Goal: Task Accomplishment & Management: Use online tool/utility

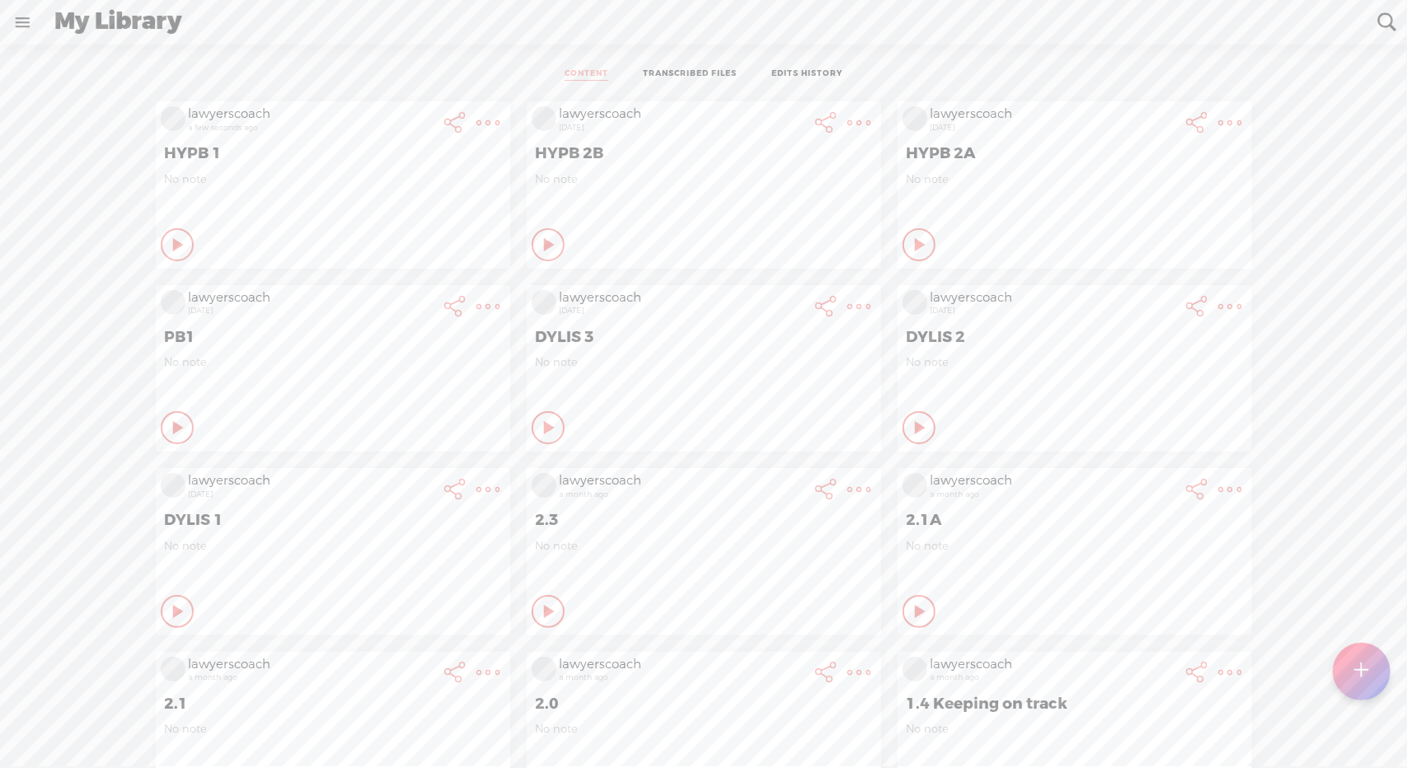
click at [480, 119] on t at bounding box center [488, 122] width 23 height 23
click at [338, 179] on link "Edit" at bounding box center [386, 178] width 186 height 38
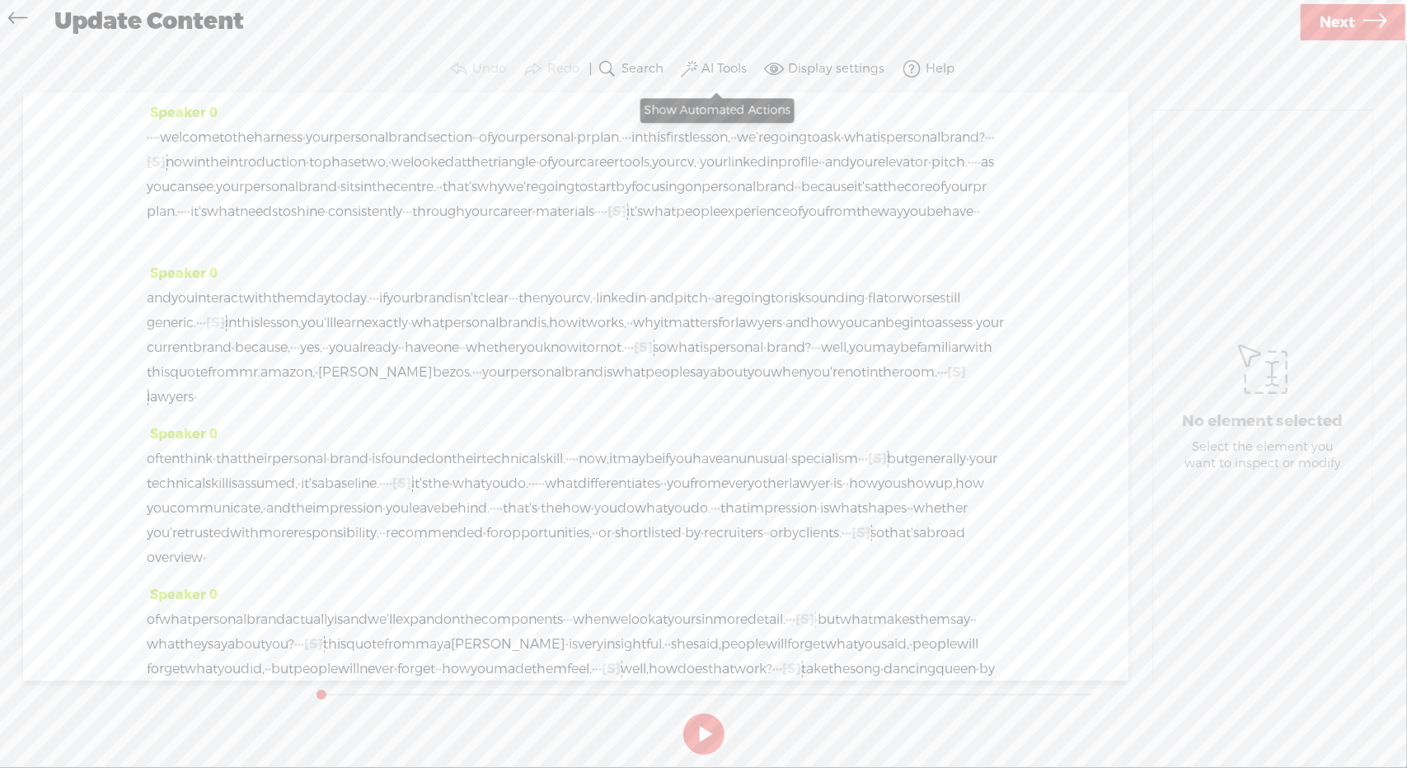
click at [714, 72] on label "AI Tools" at bounding box center [723, 69] width 45 height 16
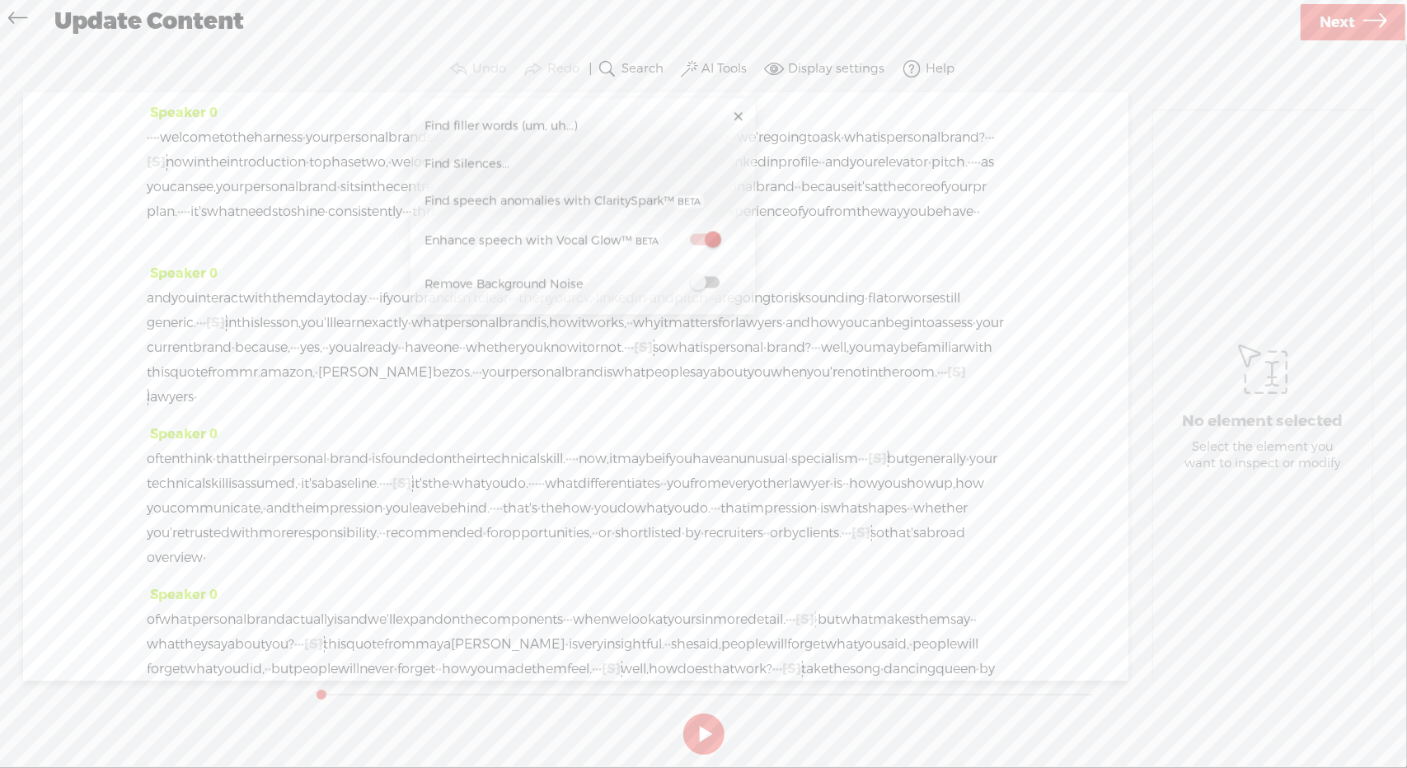
click at [714, 243] on span at bounding box center [705, 240] width 30 height 12
click at [1327, 12] on span "Next" at bounding box center [1336, 23] width 35 height 42
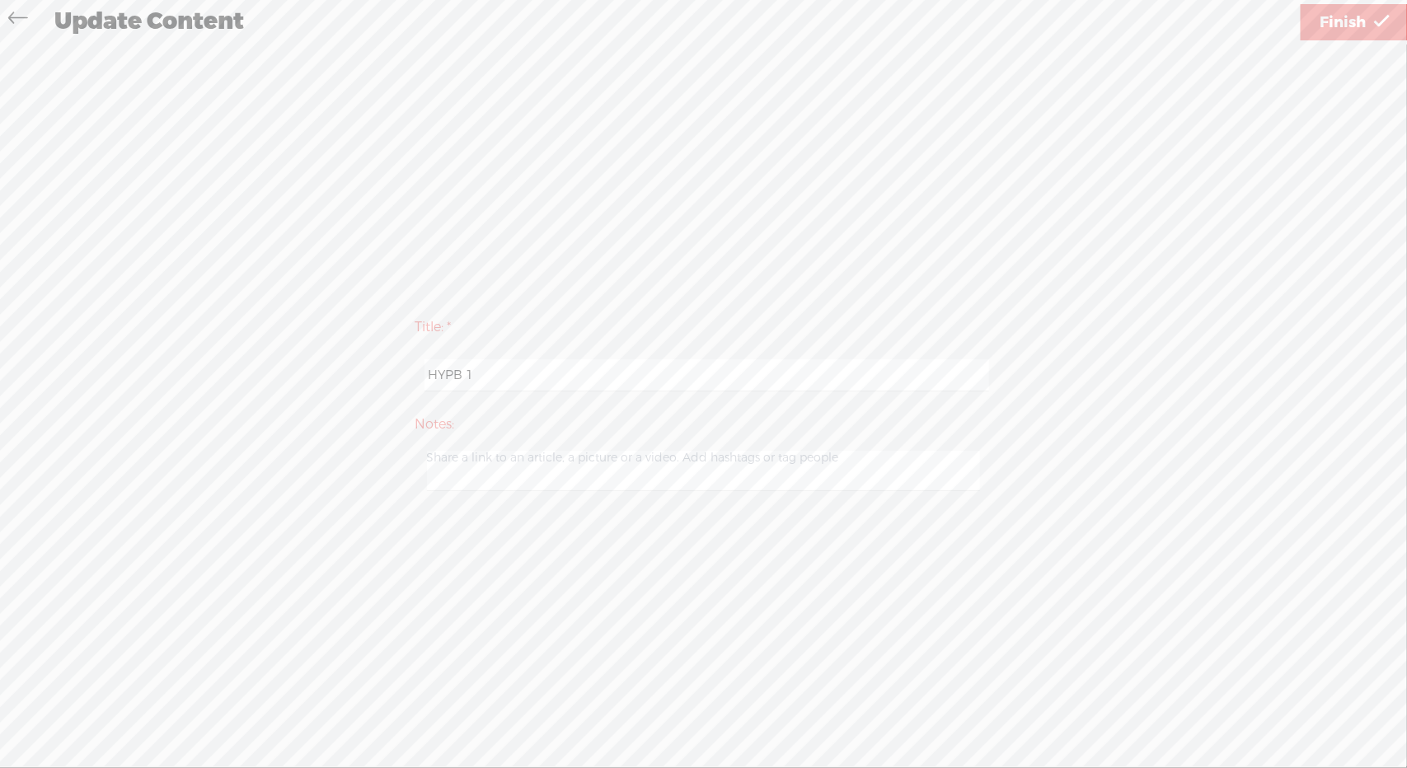
click at [1327, 12] on span "Finish" at bounding box center [1342, 23] width 46 height 42
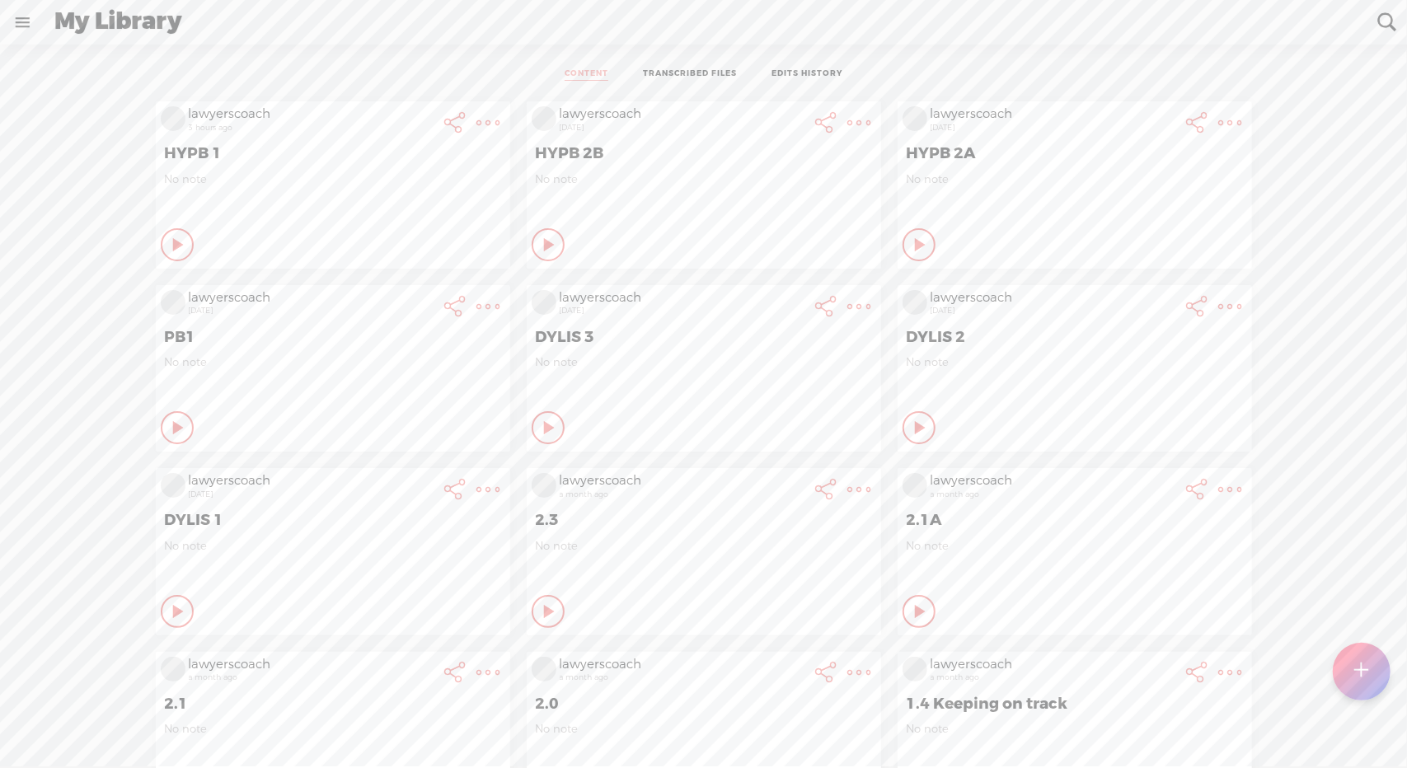
click at [477, 123] on t at bounding box center [488, 122] width 23 height 23
click at [371, 286] on link "Download Audio" at bounding box center [386, 292] width 186 height 38
click at [239, 266] on span "Download .mp3 file" at bounding box center [191, 273] width 145 height 37
